Goal: Task Accomplishment & Management: Use online tool/utility

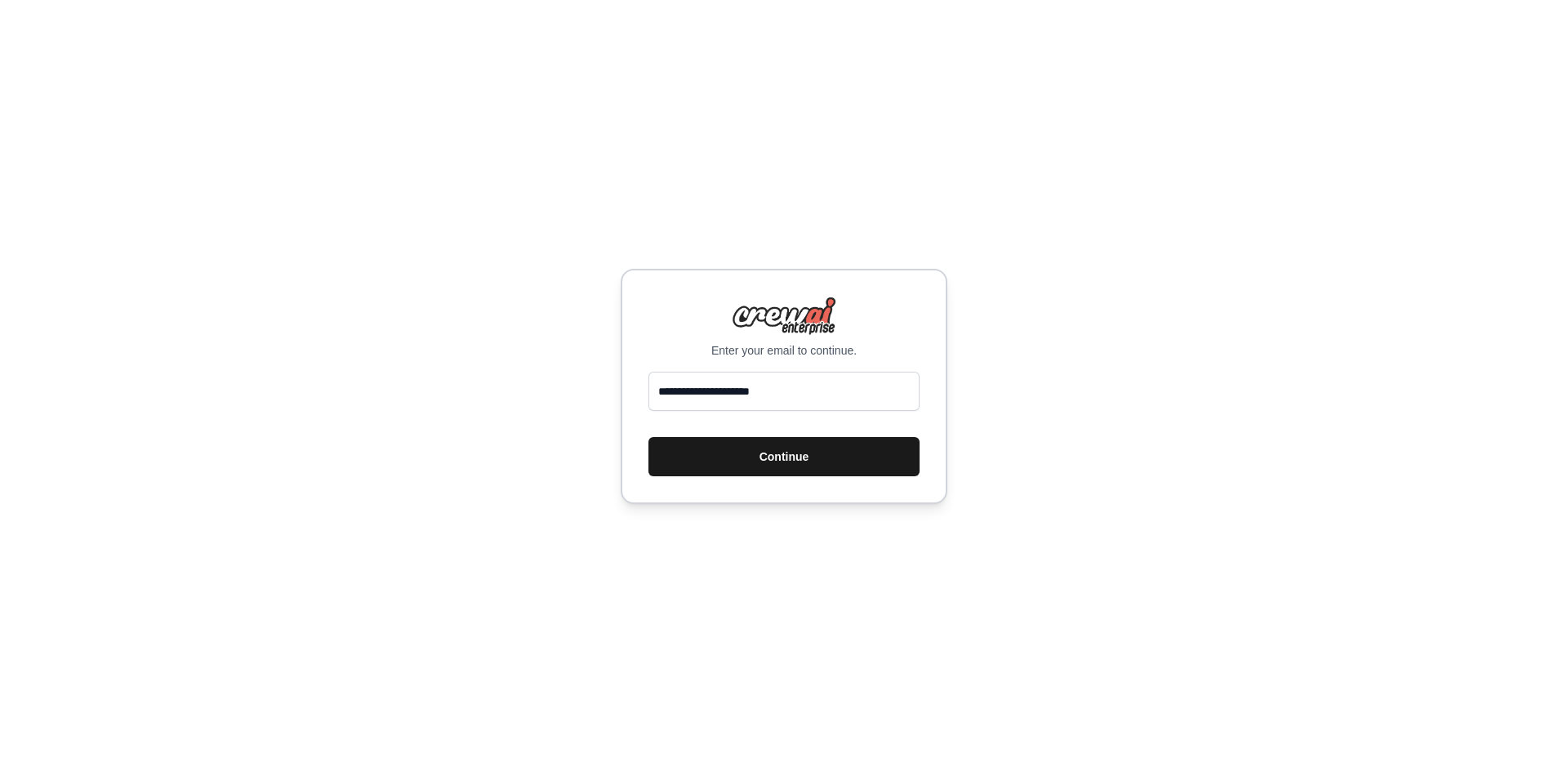
click at [808, 462] on button "Continue" at bounding box center [784, 456] width 271 height 39
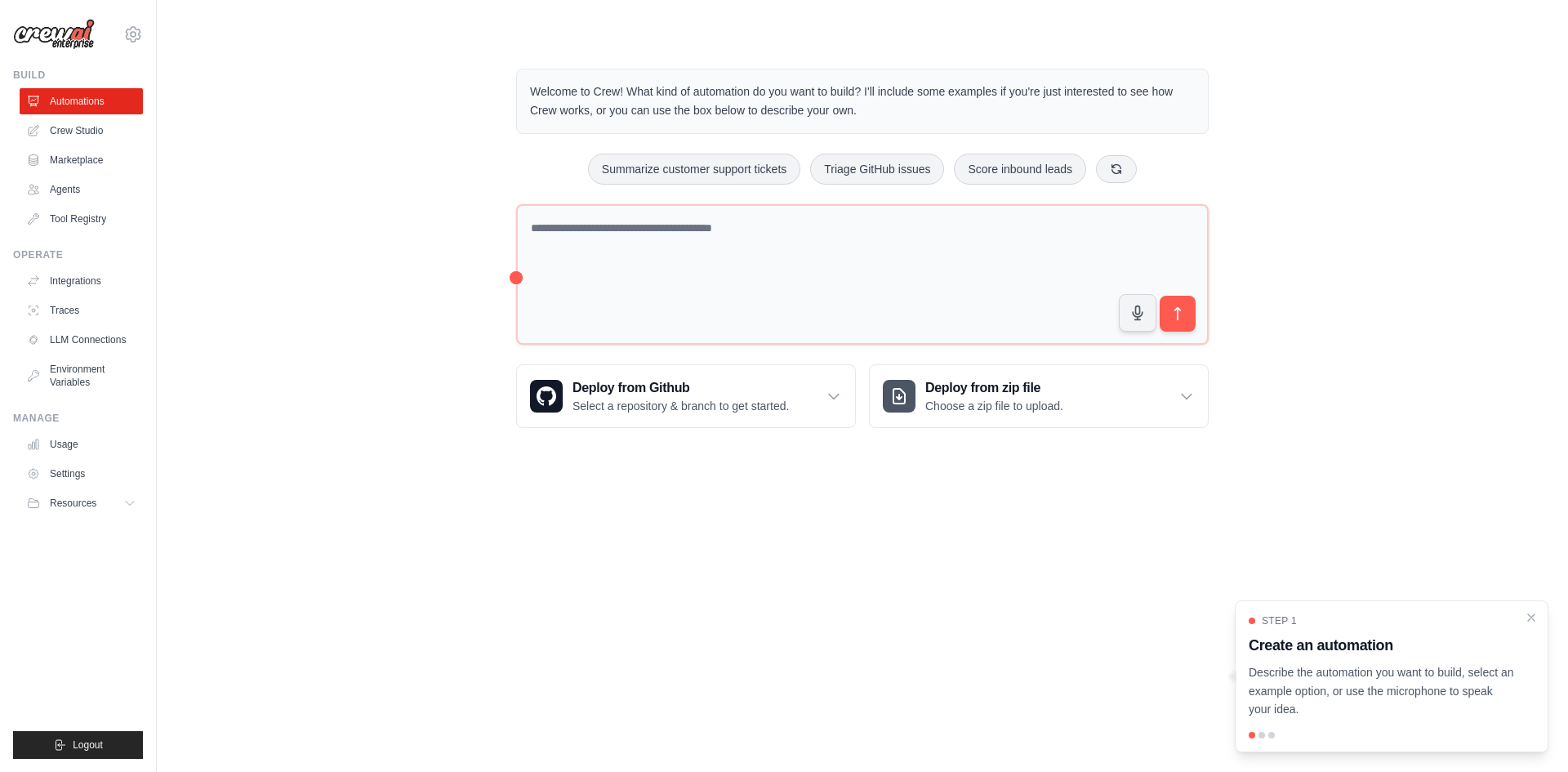
click at [1258, 734] on div at bounding box center [1261, 735] width 6 height 6
click at [1264, 734] on div at bounding box center [1261, 735] width 6 height 6
click at [1268, 734] on div at bounding box center [1271, 735] width 6 height 6
drag, startPoint x: 1388, startPoint y: 706, endPoint x: 1422, endPoint y: 679, distance: 43.4
click at [1249, 722] on div "Step 1 Create an automation Describe the automation you want to build, select a…" at bounding box center [1392, 676] width 314 height 152
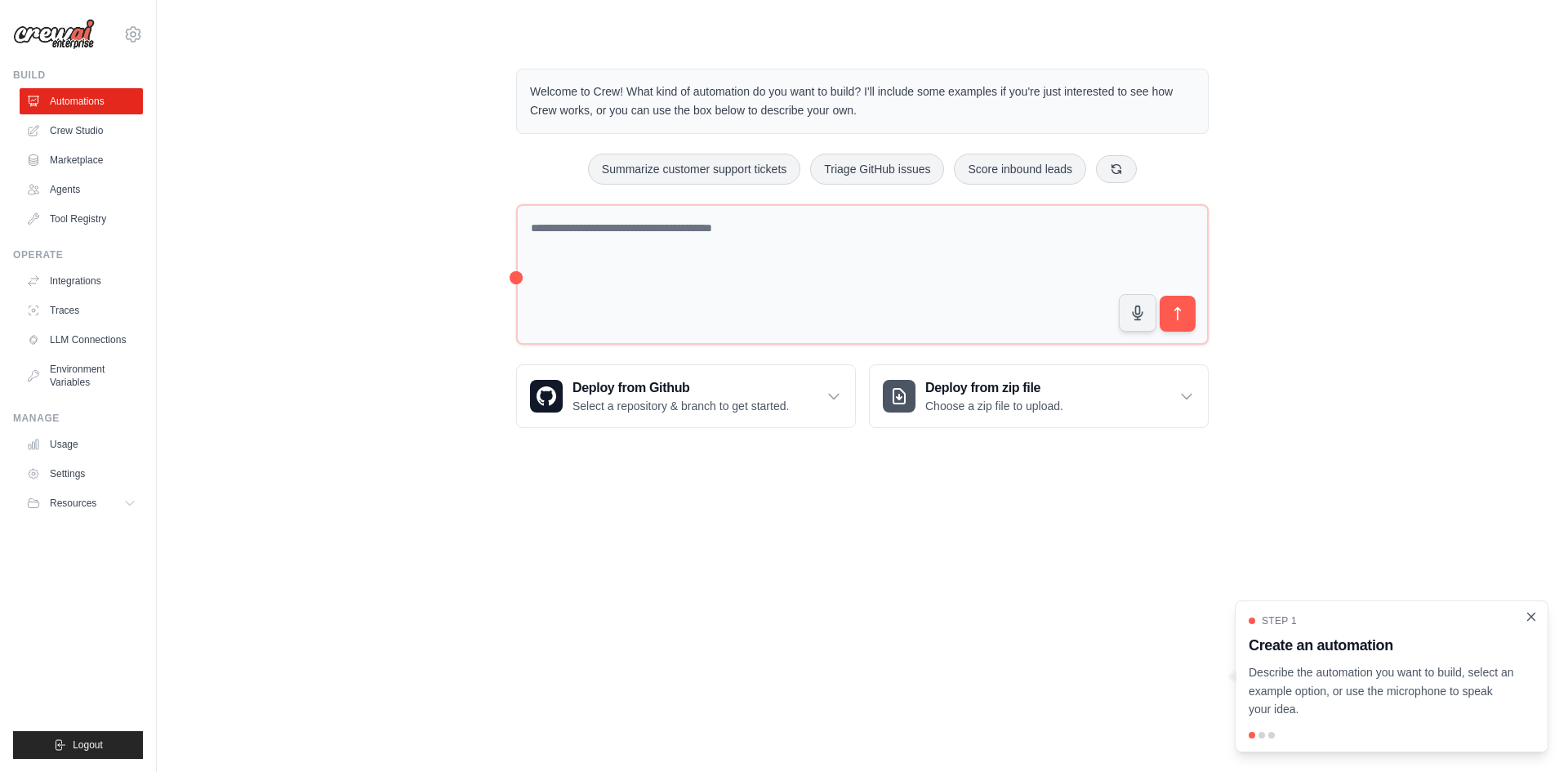
click at [1536, 614] on icon "Close walkthrough" at bounding box center [1531, 617] width 15 height 15
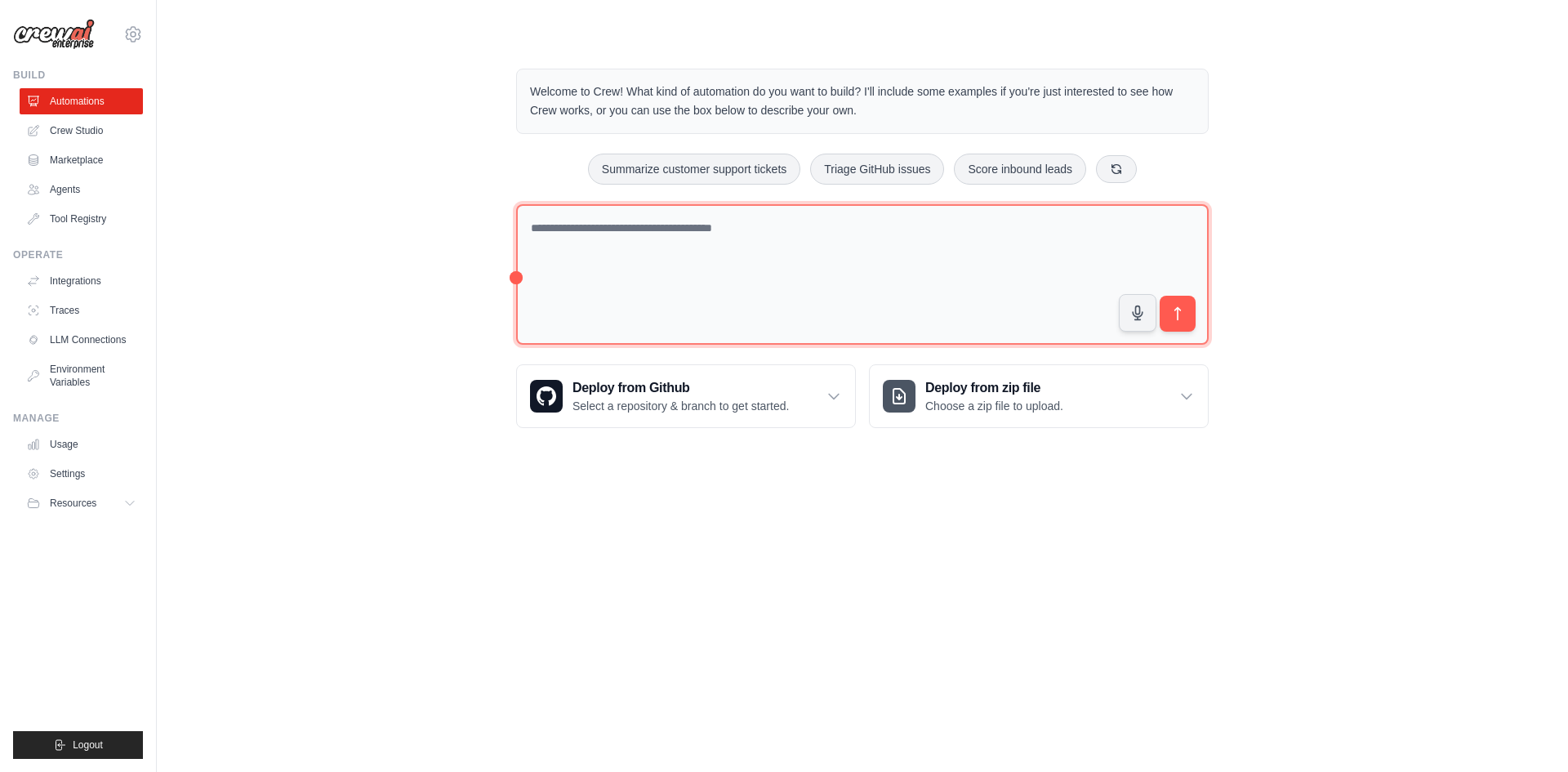
click at [831, 304] on textarea at bounding box center [862, 274] width 692 height 141
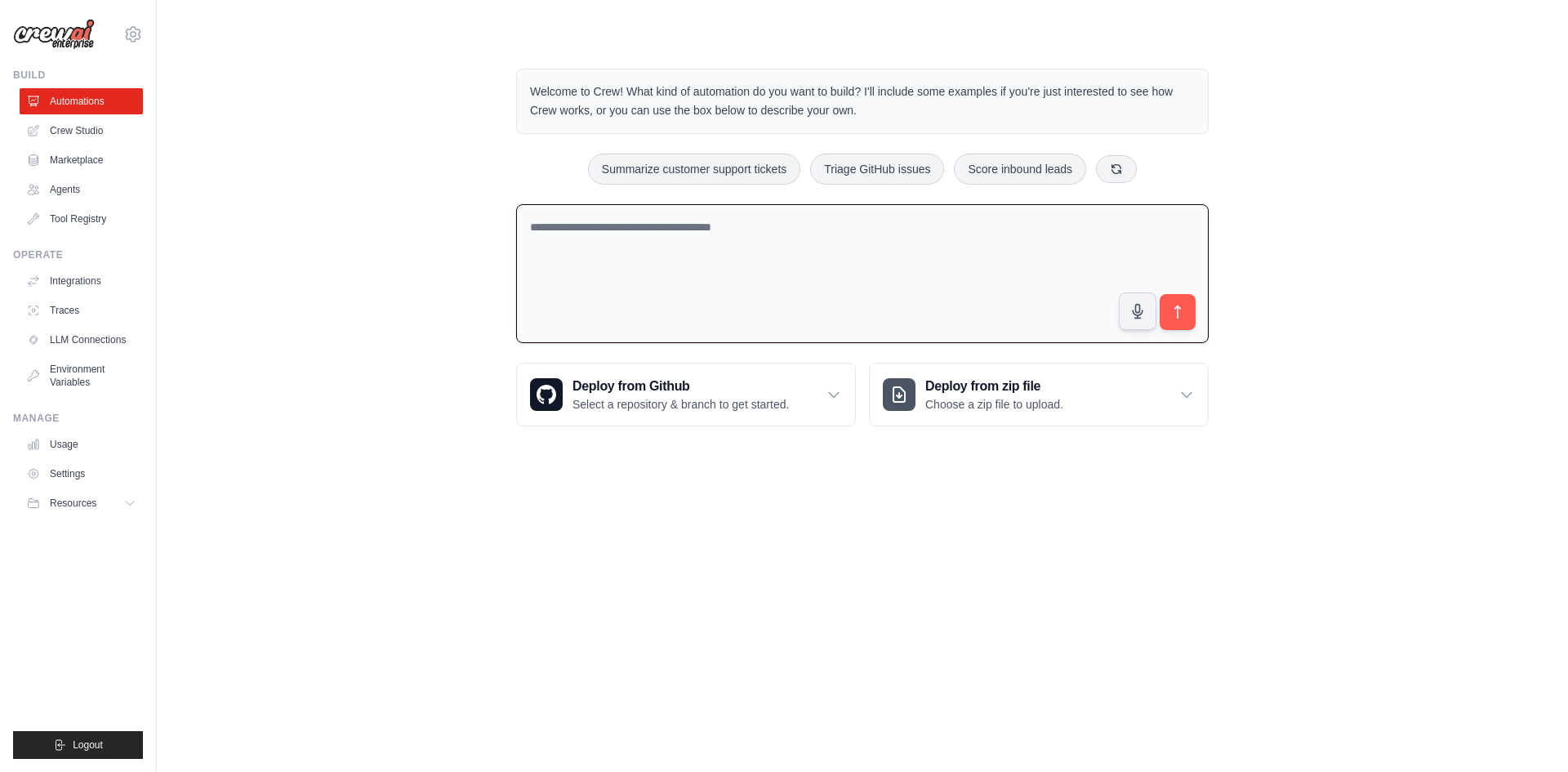
click at [854, 318] on textarea at bounding box center [862, 273] width 692 height 139
type textarea "**********"
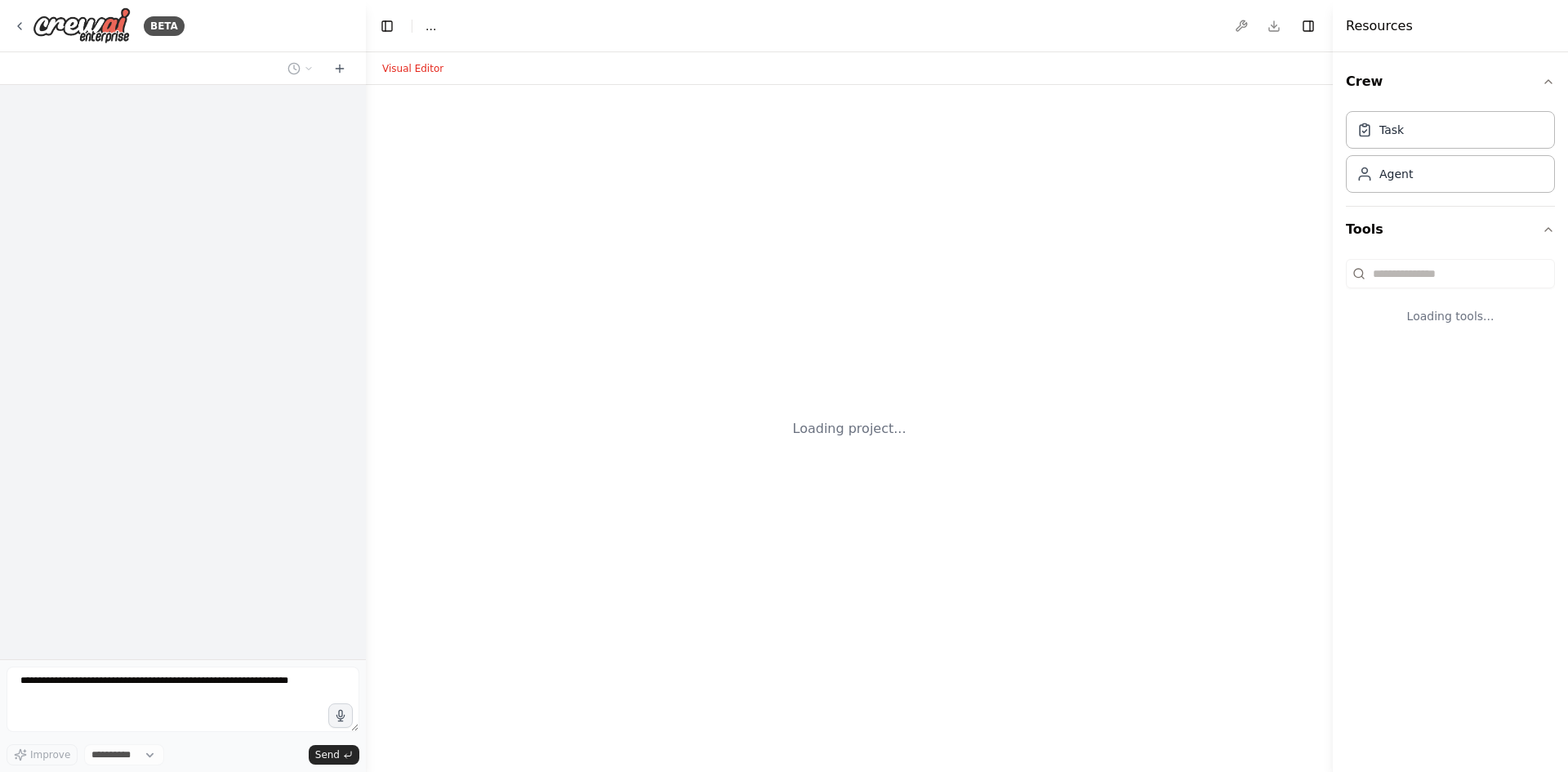
select select "****"
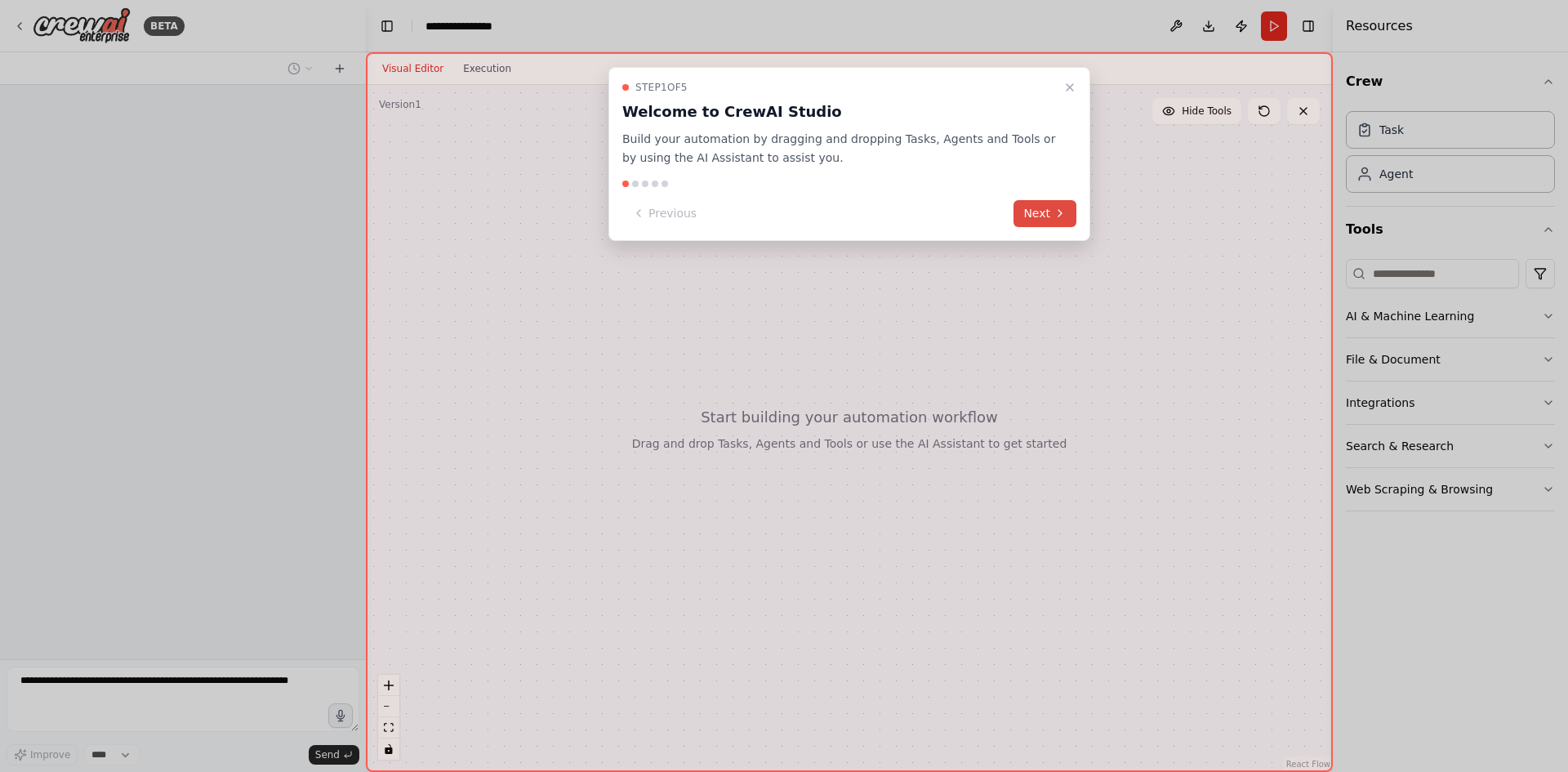
click at [1053, 217] on icon at bounding box center [1059, 213] width 13 height 13
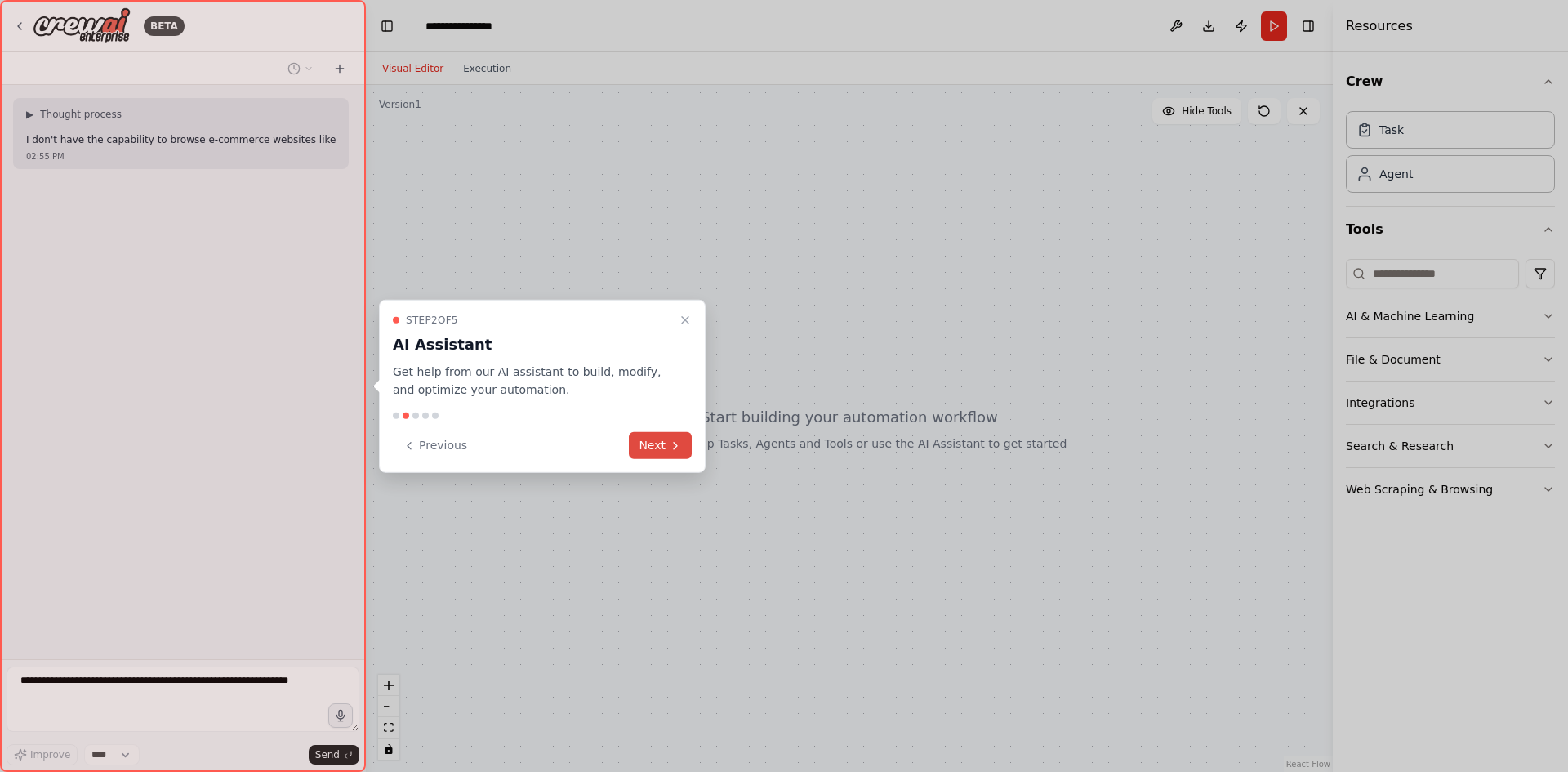
click at [647, 450] on button "Next" at bounding box center [660, 445] width 63 height 27
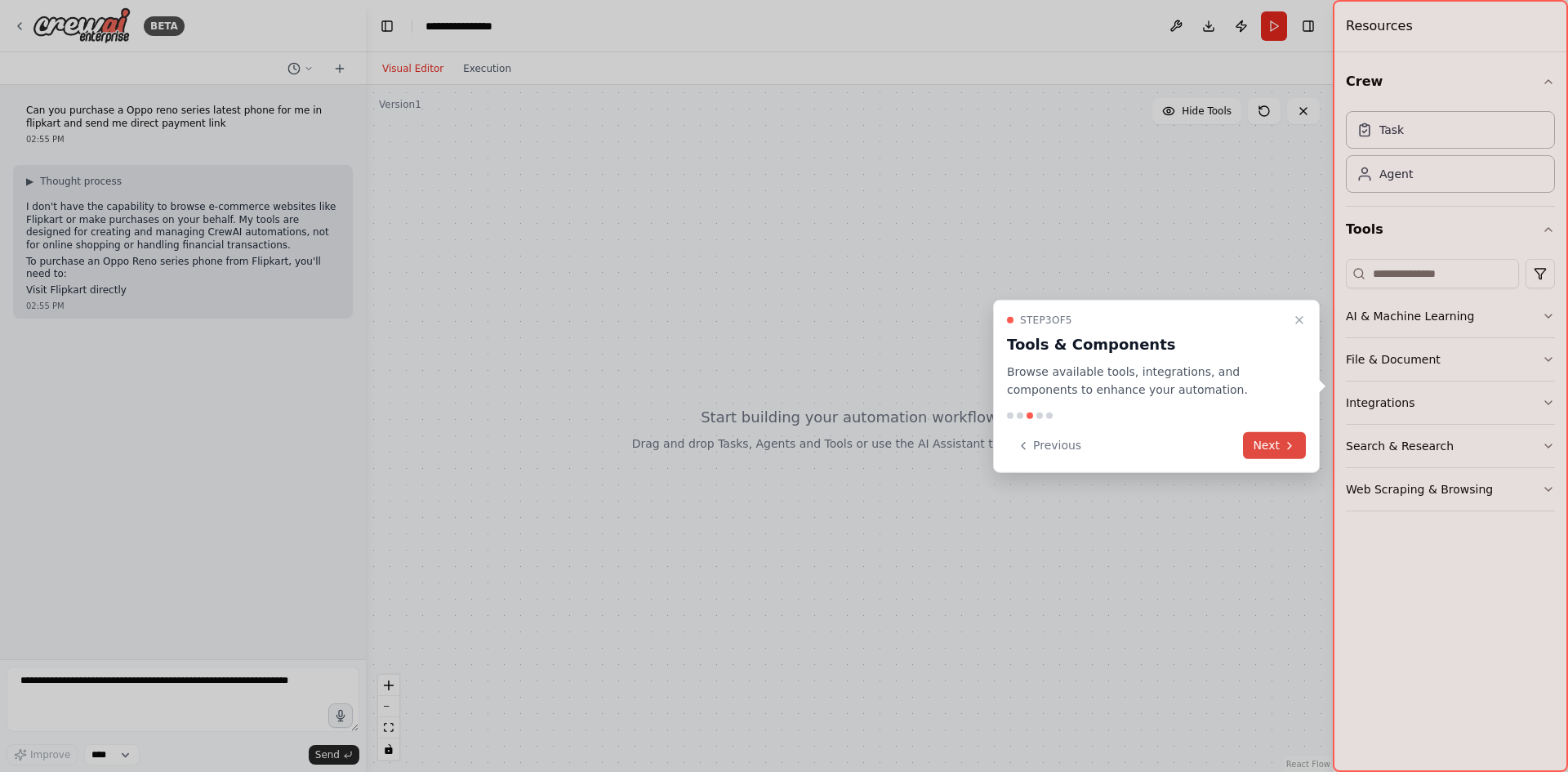
click at [1263, 450] on button "Next" at bounding box center [1275, 445] width 63 height 27
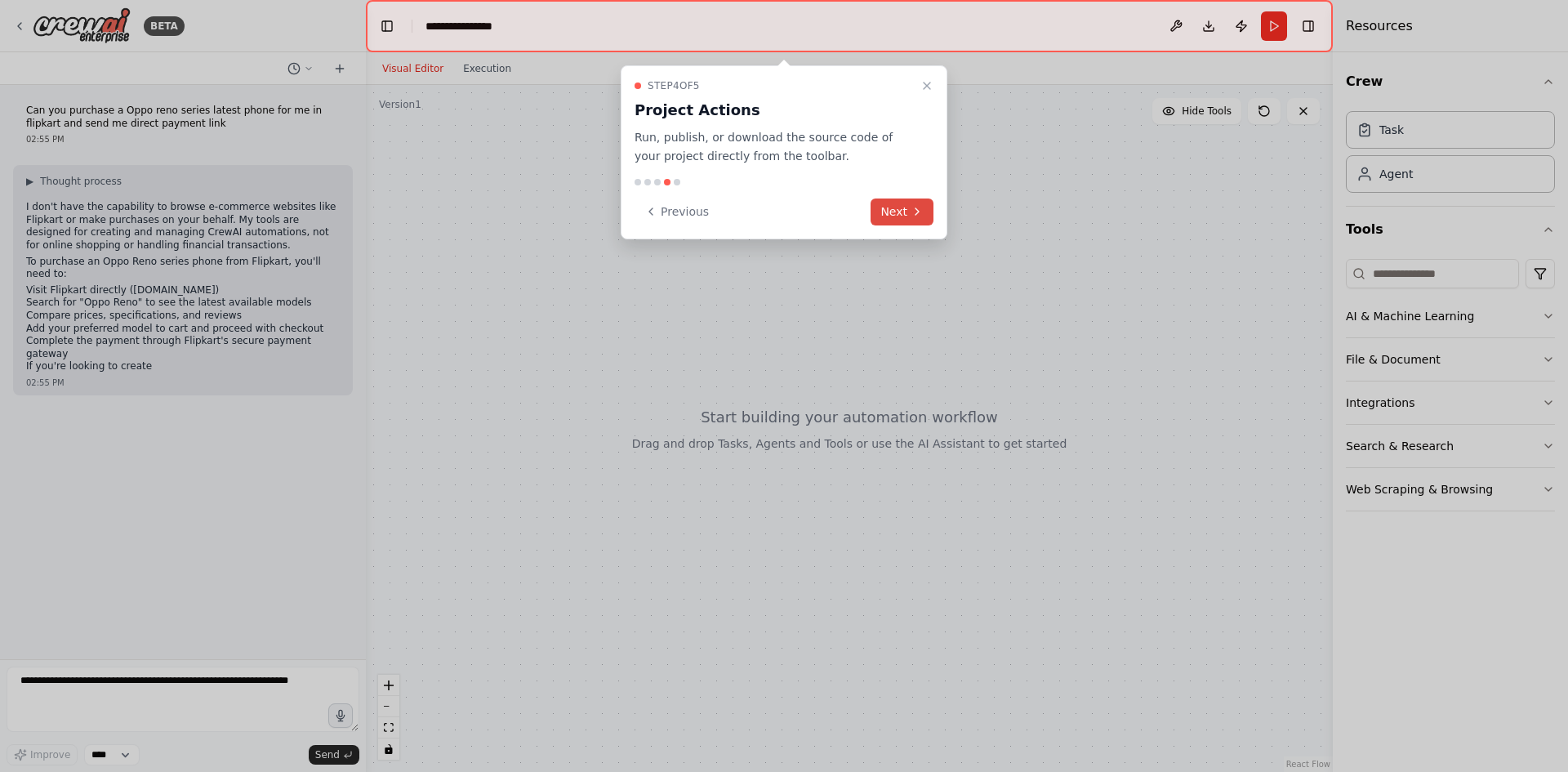
click at [880, 215] on button "Next" at bounding box center [902, 211] width 63 height 27
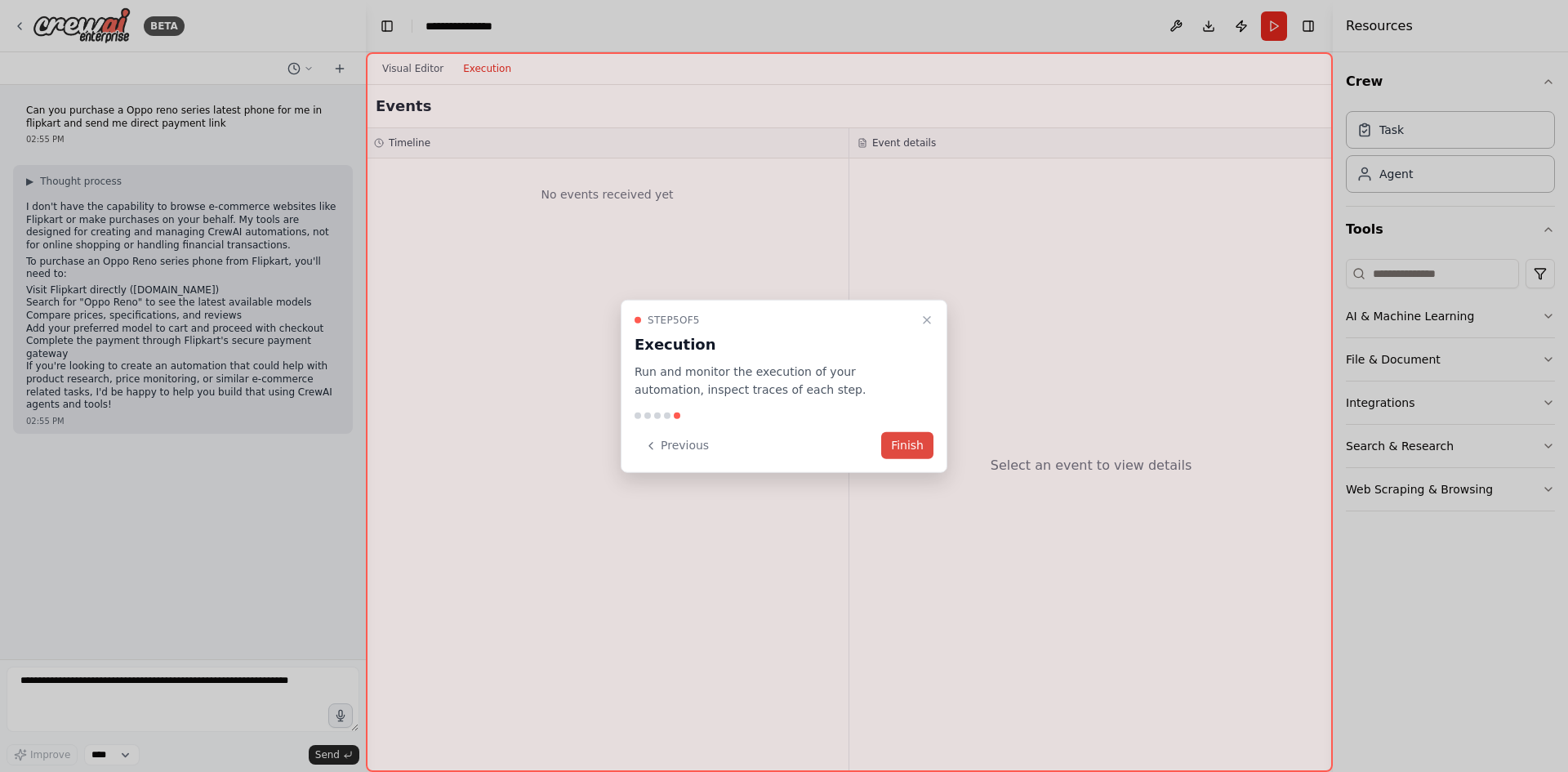
click at [904, 445] on button "Finish" at bounding box center [907, 445] width 53 height 27
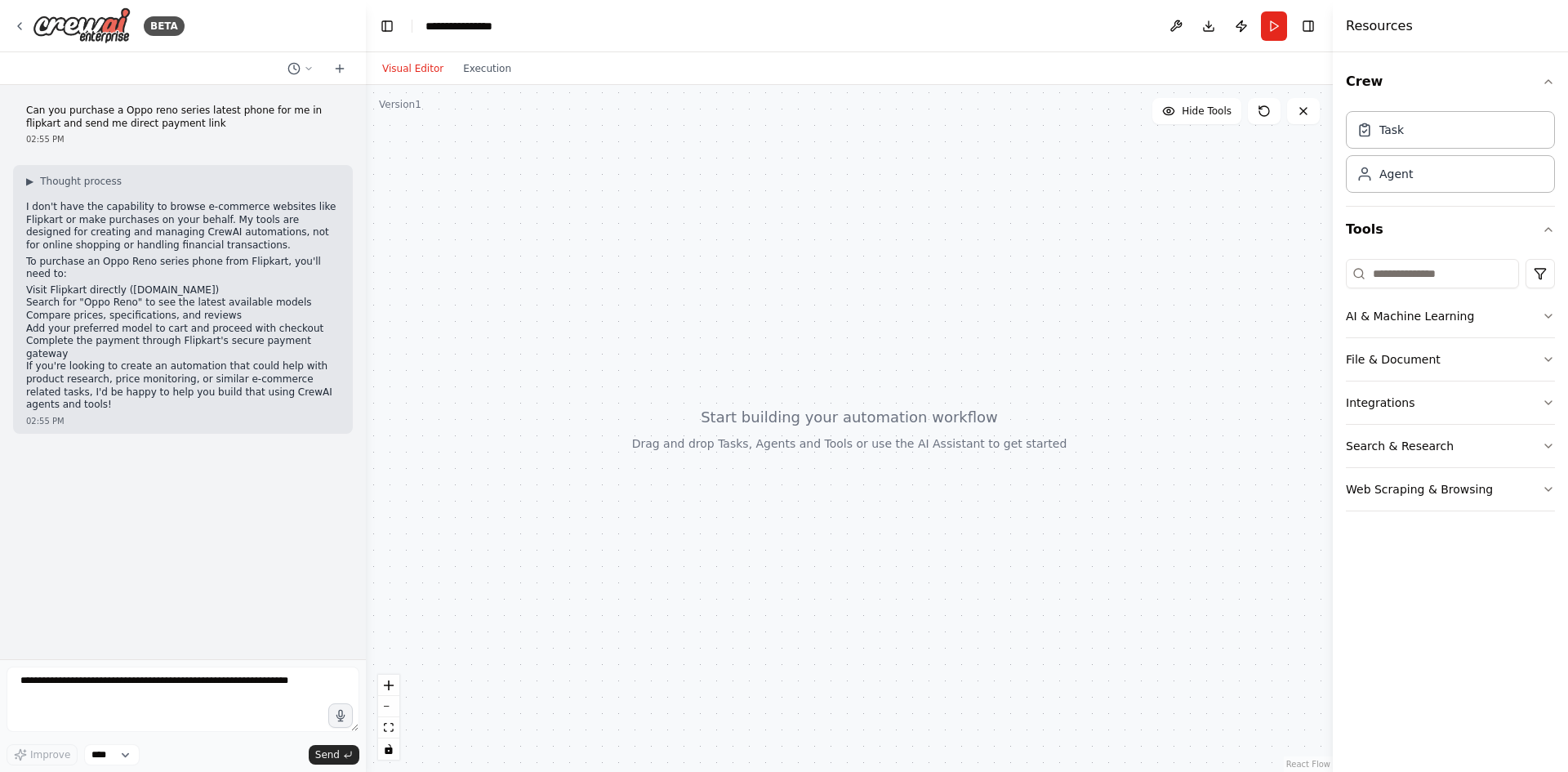
click at [77, 296] on li "Search for "Oppo Reno" to see the latest available models" at bounding box center [183, 303] width 314 height 13
drag, startPoint x: 77, startPoint y: 293, endPoint x: 255, endPoint y: 295, distance: 178.0
click at [255, 296] on li "Search for "Oppo Reno" to see the latest available models" at bounding box center [183, 303] width 314 height 13
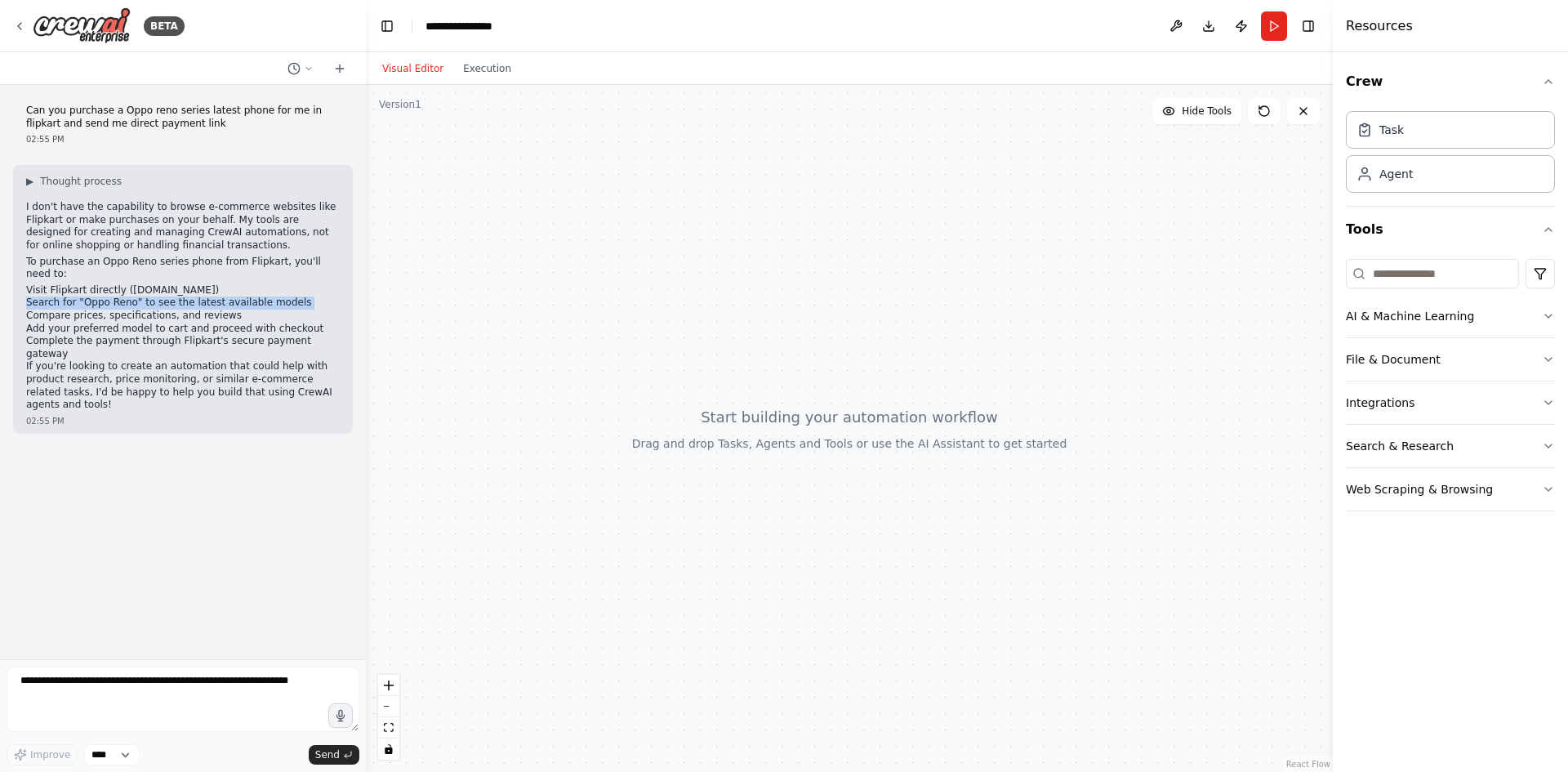
click at [255, 296] on li "Search for "Oppo Reno" to see the latest available models" at bounding box center [183, 303] width 314 height 13
click at [269, 322] on li "Add your preferred model to cart and proceed with checkout" at bounding box center [183, 329] width 314 height 13
click at [287, 322] on li "Add your preferred model to cart and proceed with checkout" at bounding box center [183, 329] width 314 height 13
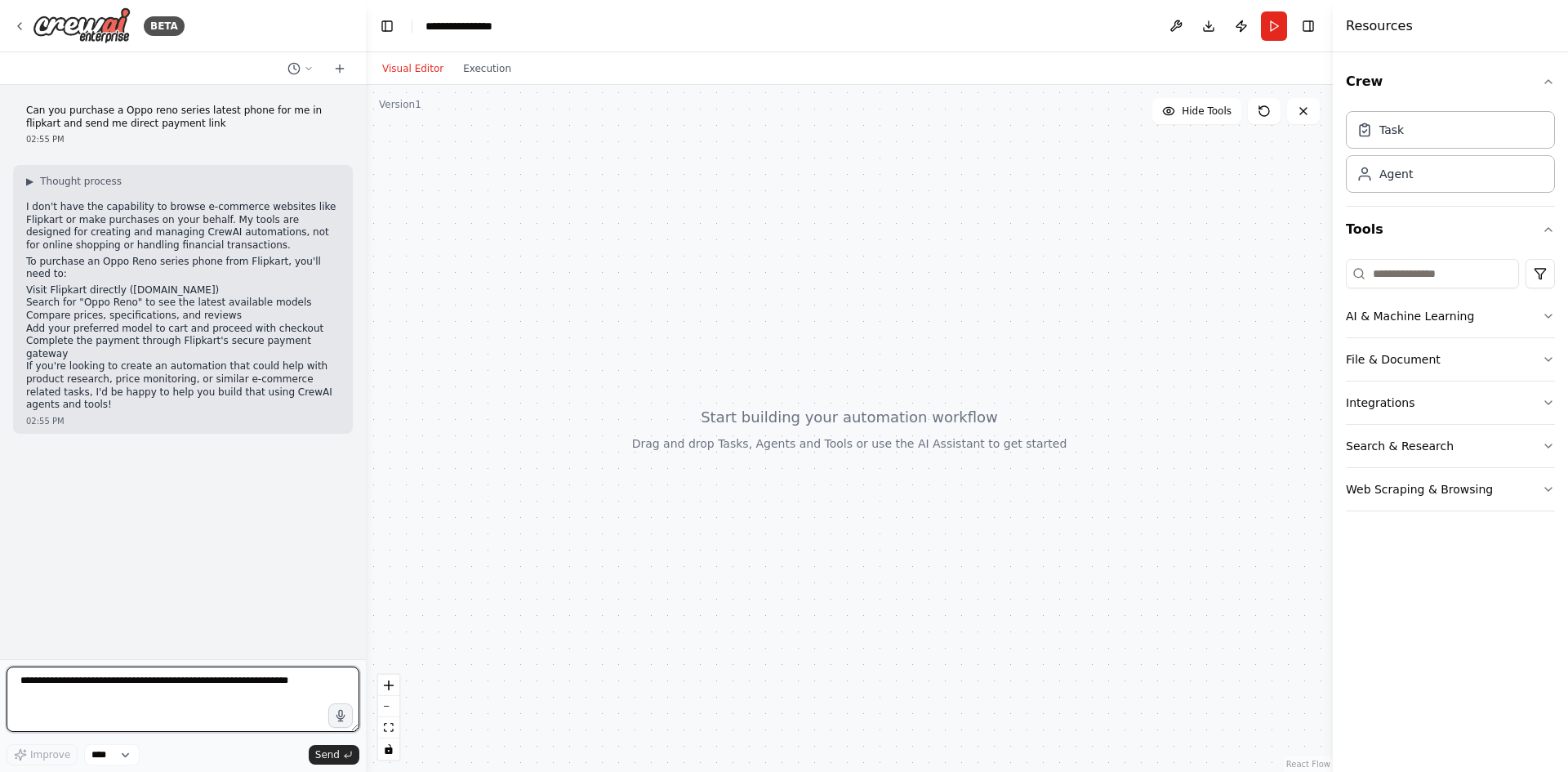
click at [82, 696] on textarea at bounding box center [183, 699] width 353 height 66
click at [1448, 183] on div "Agent" at bounding box center [1450, 173] width 209 height 38
